Goal: Find contact information: Find contact information

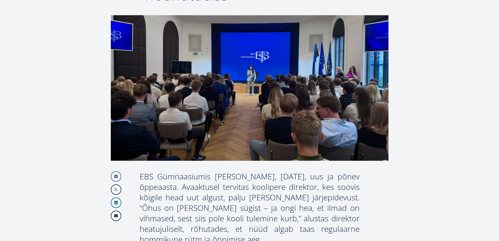
scroll to position [115, 0]
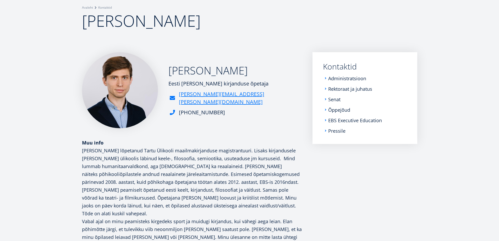
scroll to position [52, 0]
